Goal: Task Accomplishment & Management: Use online tool/utility

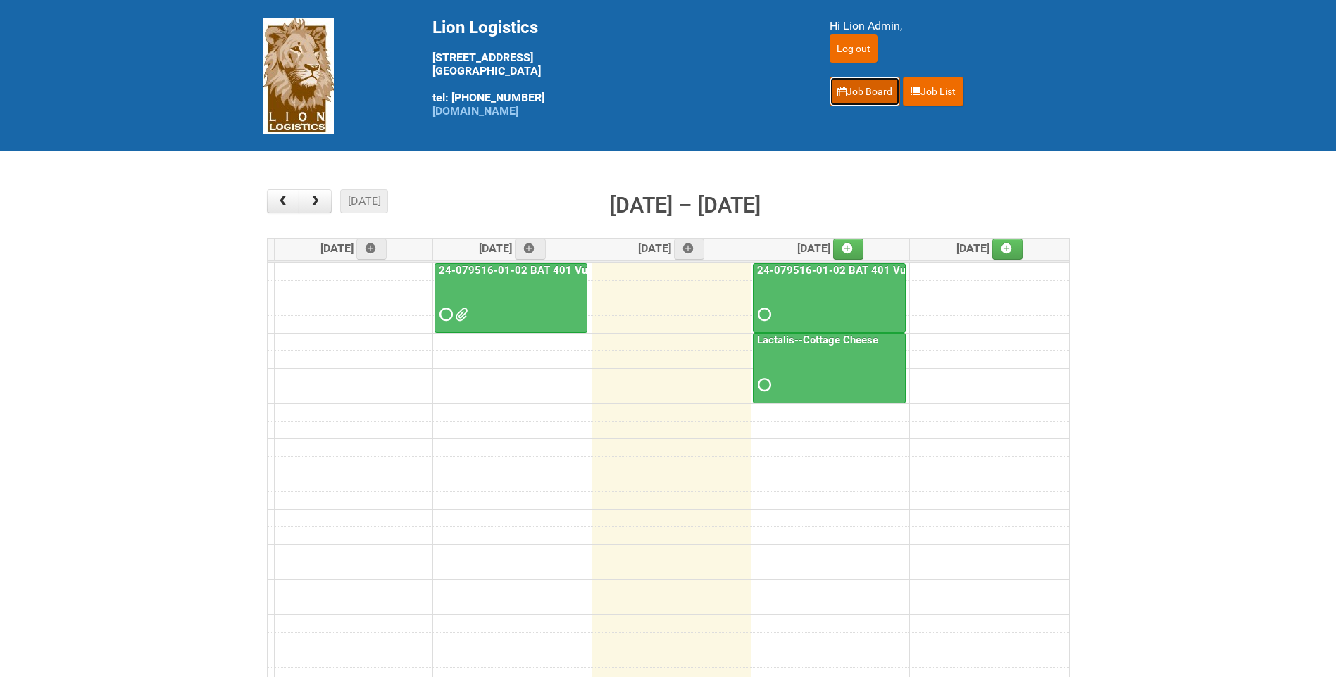
click at [884, 94] on link "Job Board" at bounding box center [864, 92] width 70 height 30
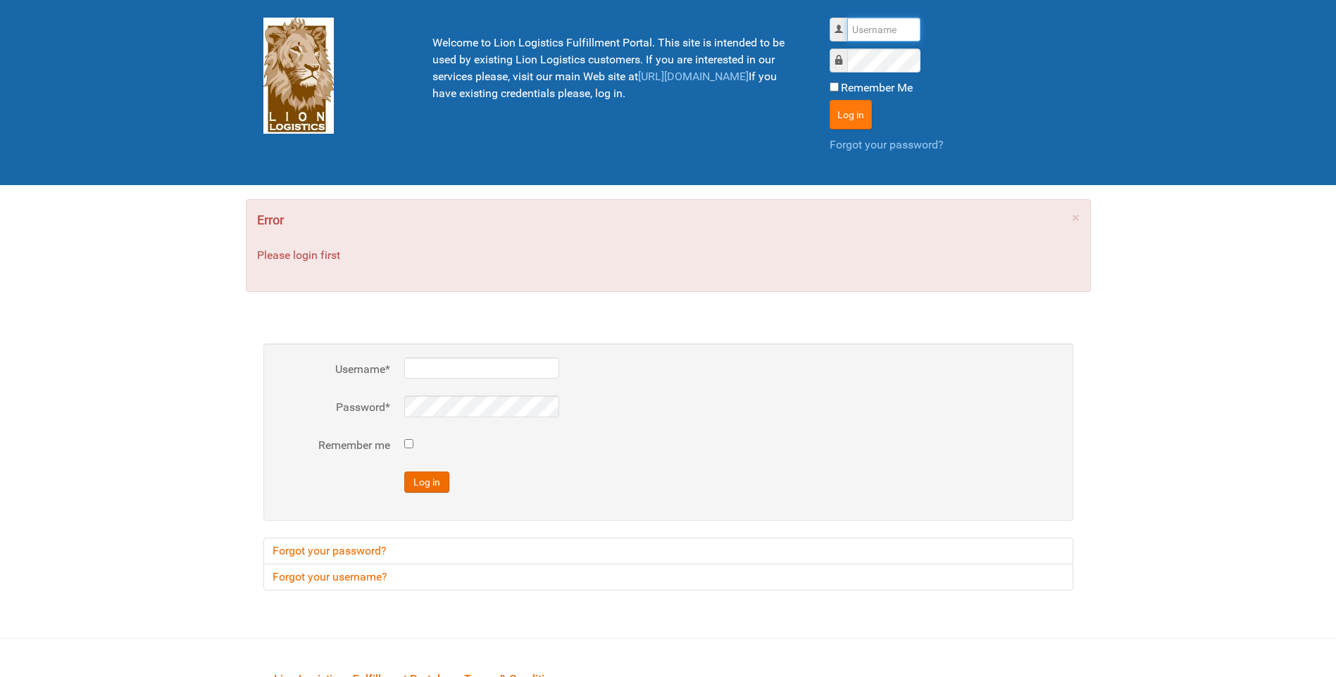
type input "lion"
click at [866, 106] on button "Log in" at bounding box center [850, 115] width 42 height 30
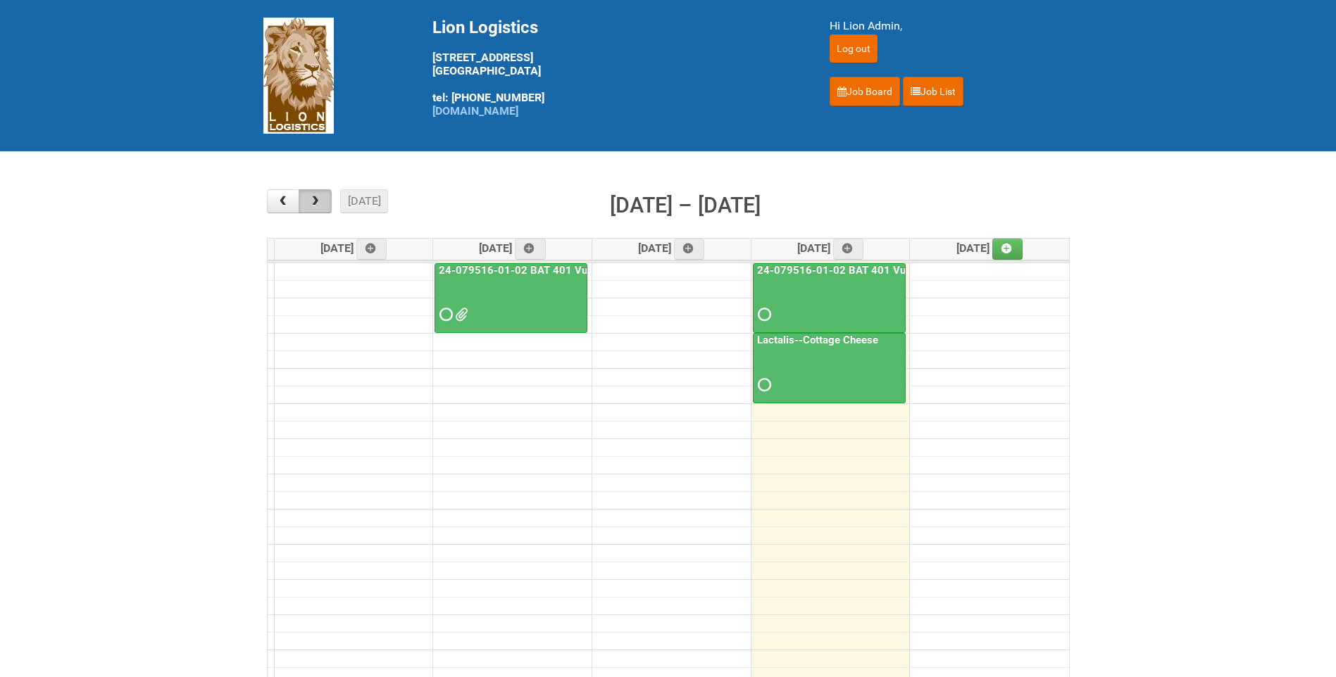
click at [306, 192] on button "button" at bounding box center [315, 201] width 33 height 24
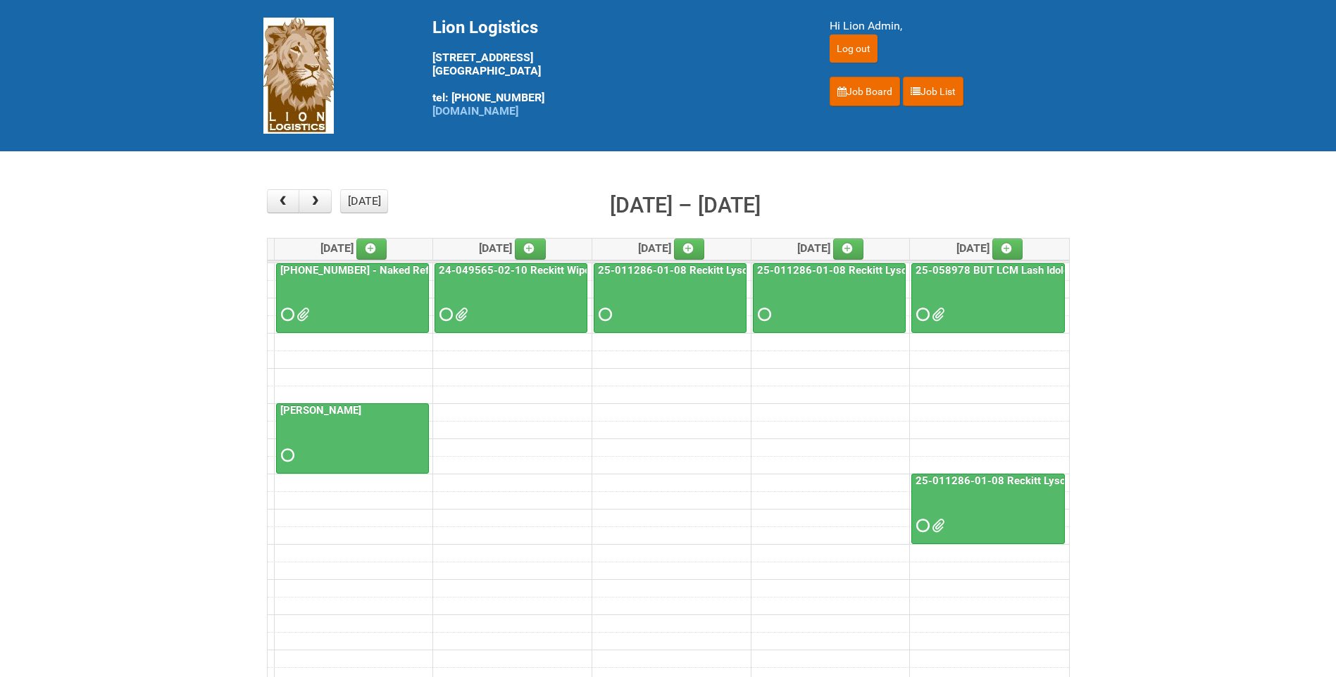
click at [375, 291] on div at bounding box center [352, 303] width 150 height 46
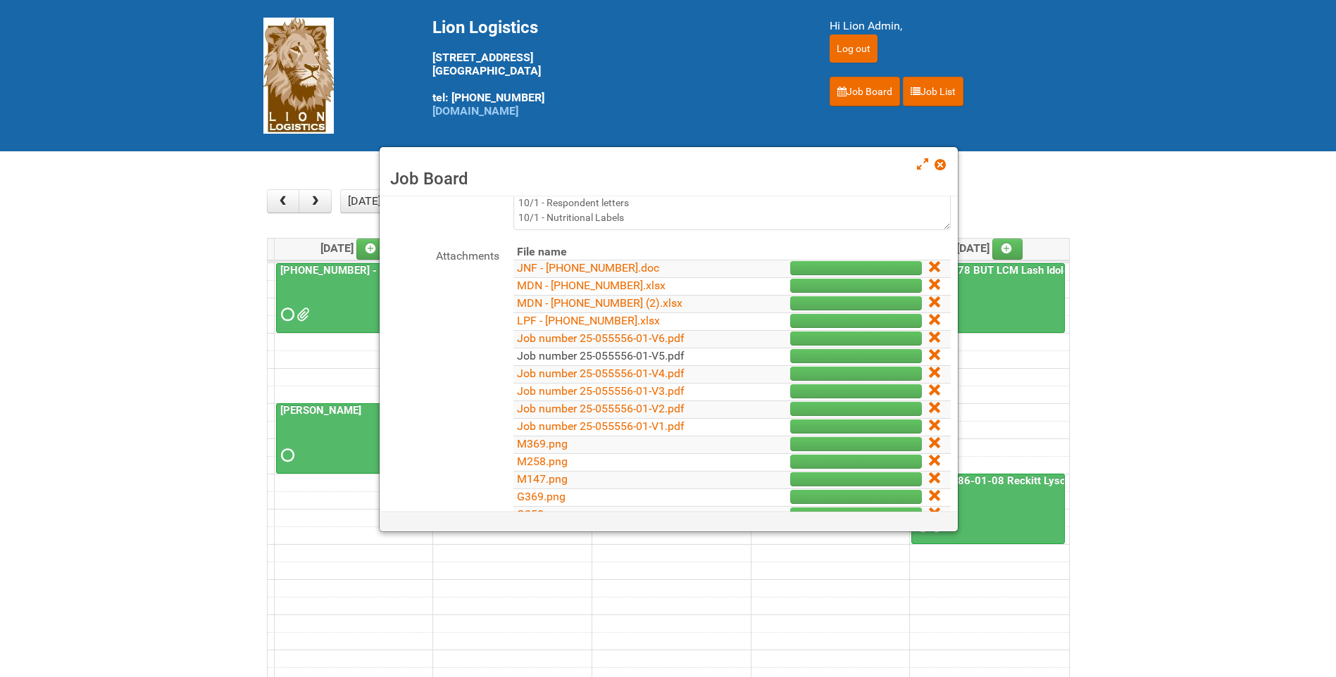
scroll to position [211, 0]
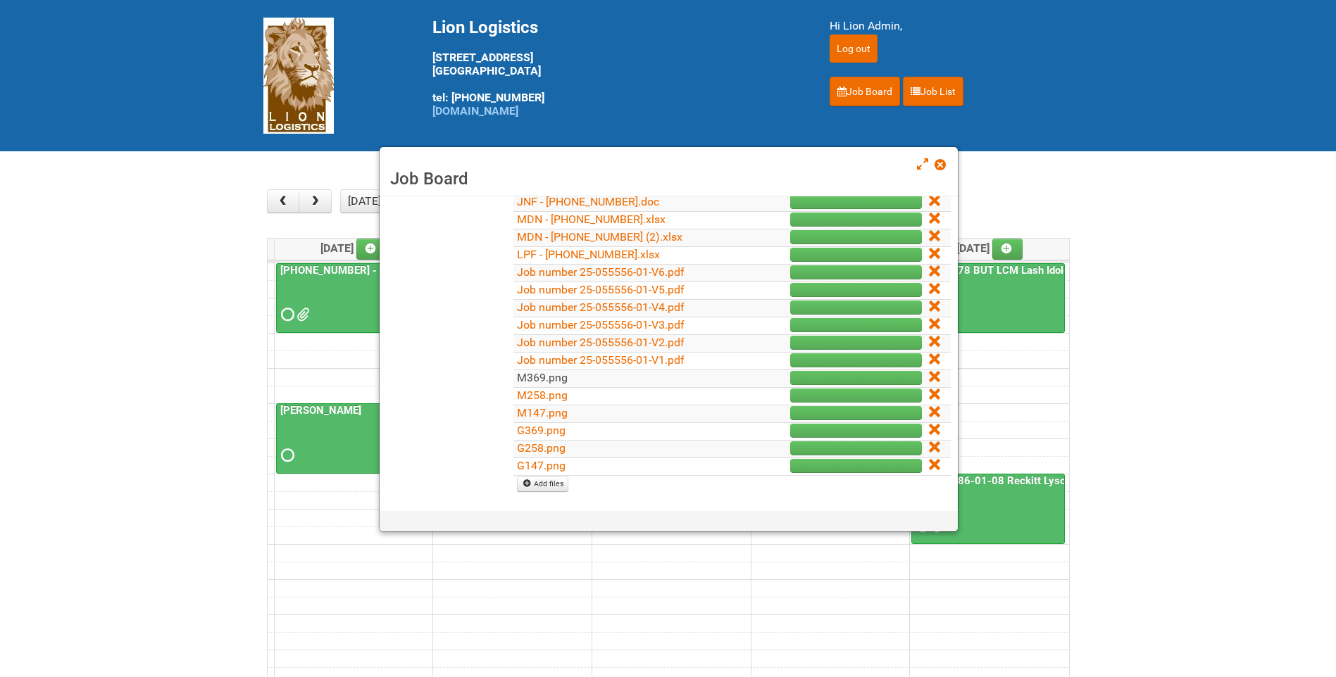
click at [563, 377] on link "M369.png" at bounding box center [542, 377] width 51 height 13
click at [534, 395] on link "M258.png" at bounding box center [542, 395] width 51 height 13
click at [558, 410] on link "M147.png" at bounding box center [542, 412] width 51 height 13
click at [942, 168] on span at bounding box center [939, 165] width 10 height 10
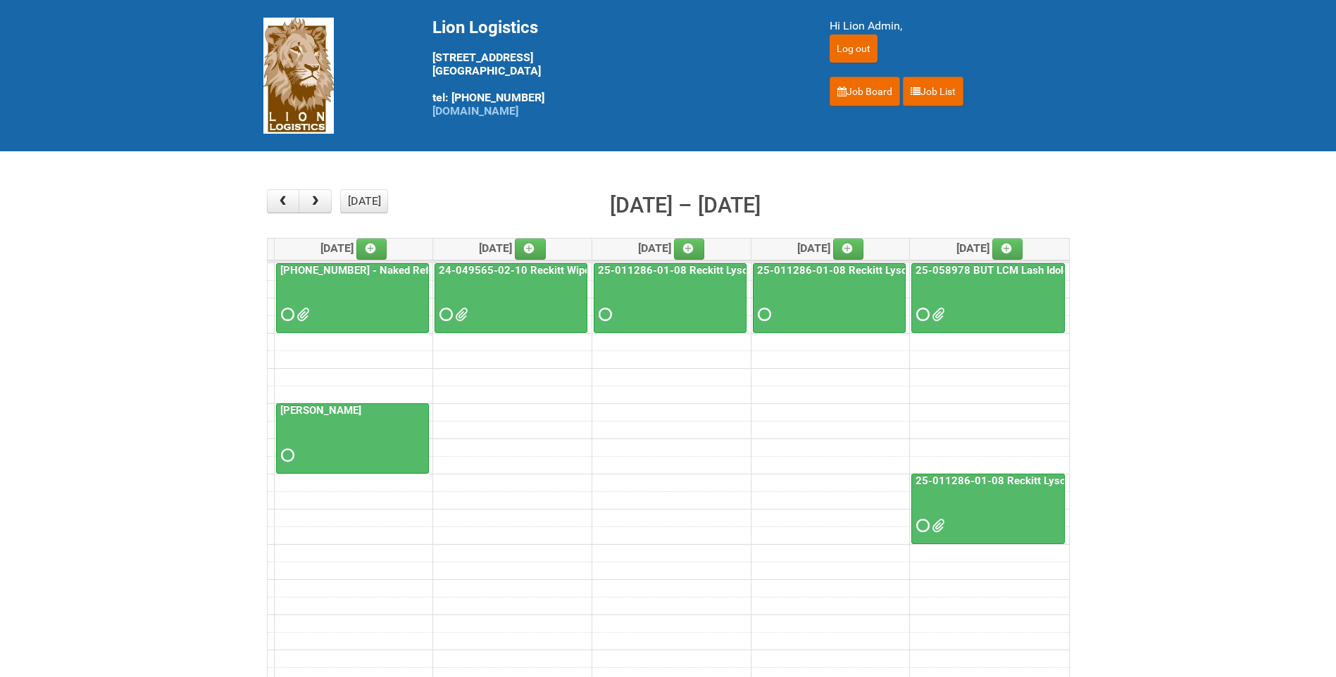
click at [331, 284] on div at bounding box center [352, 303] width 150 height 46
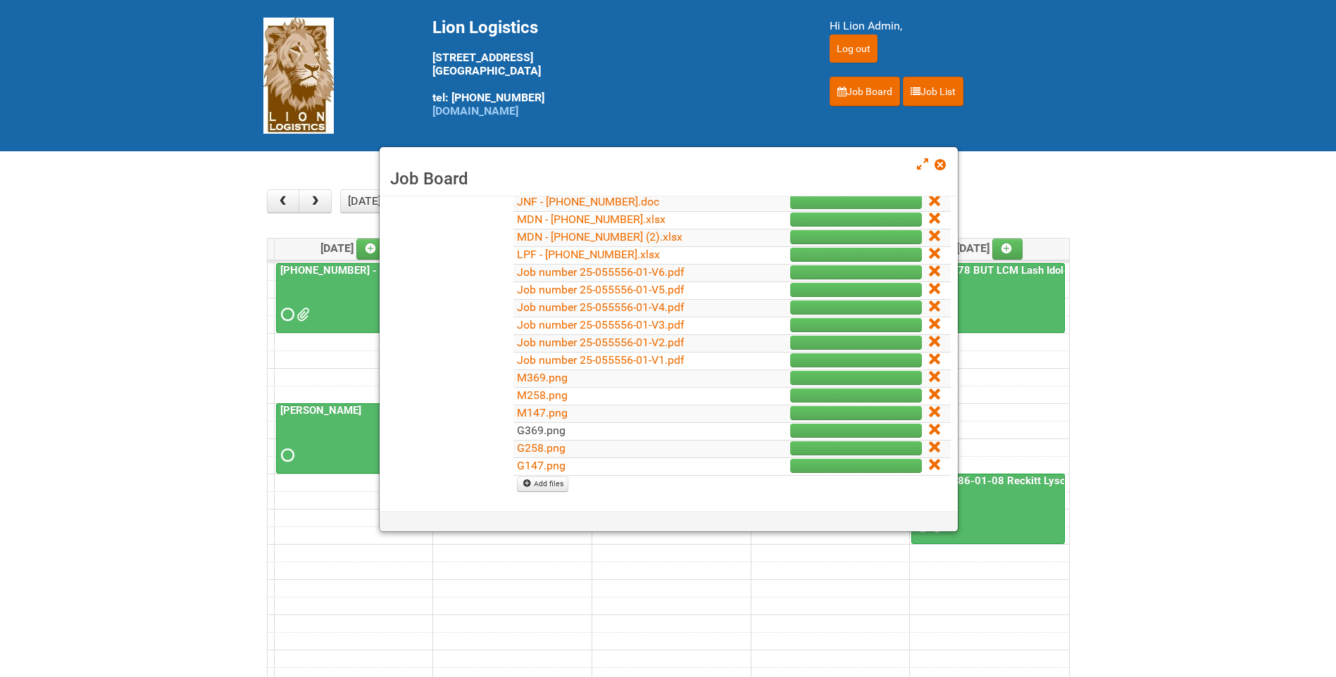
click at [558, 429] on link "G369.png" at bounding box center [541, 430] width 49 height 13
click at [551, 445] on link "G258.png" at bounding box center [541, 447] width 49 height 13
click at [560, 464] on link "G147.png" at bounding box center [541, 465] width 49 height 13
